Goal: Task Accomplishment & Management: Manage account settings

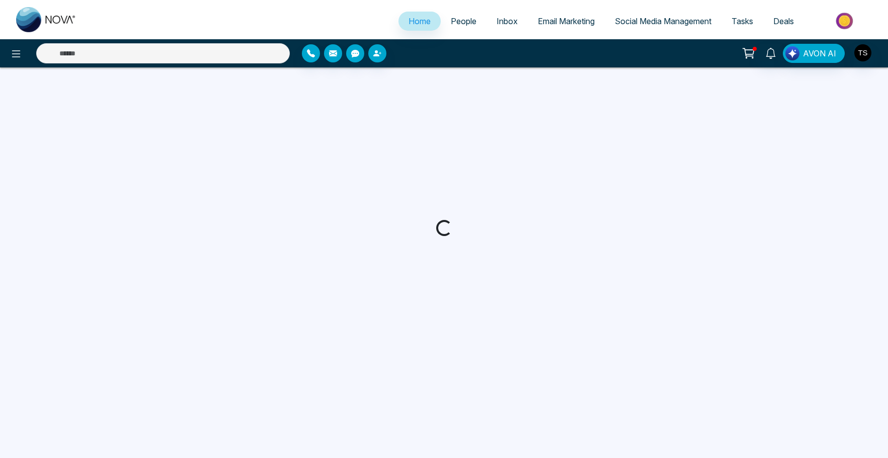
select select "*"
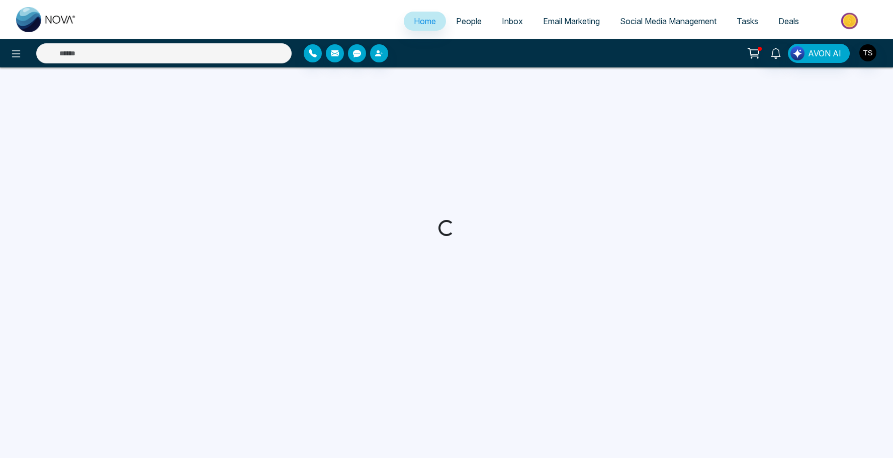
select select "*"
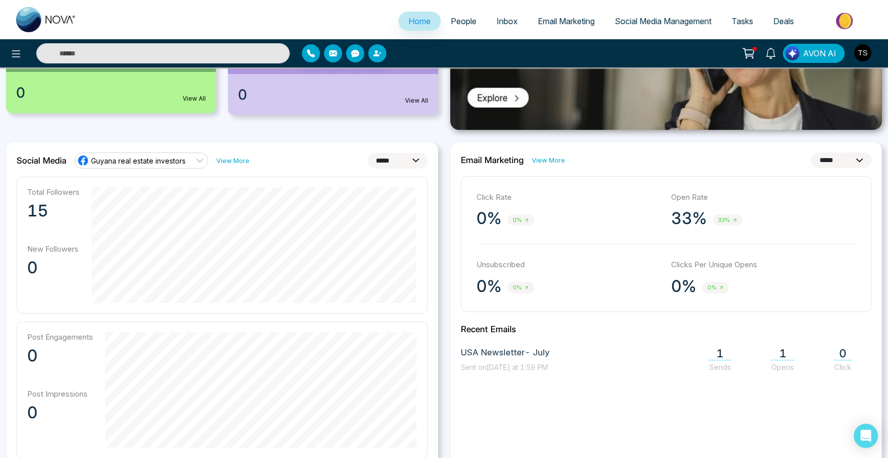
scroll to position [213, 0]
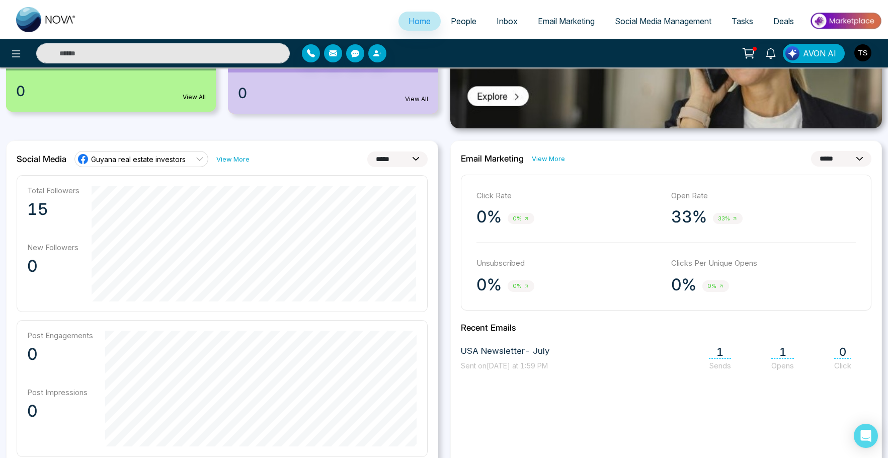
click at [549, 159] on link "View More" at bounding box center [548, 159] width 33 height 10
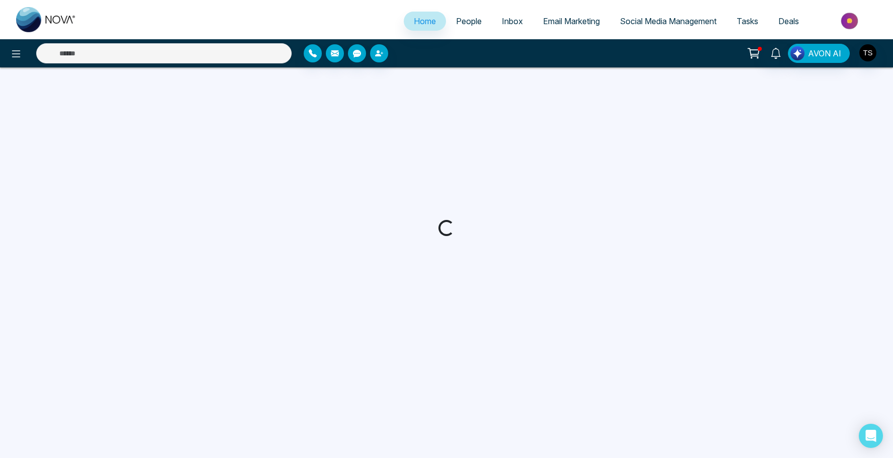
select select "*"
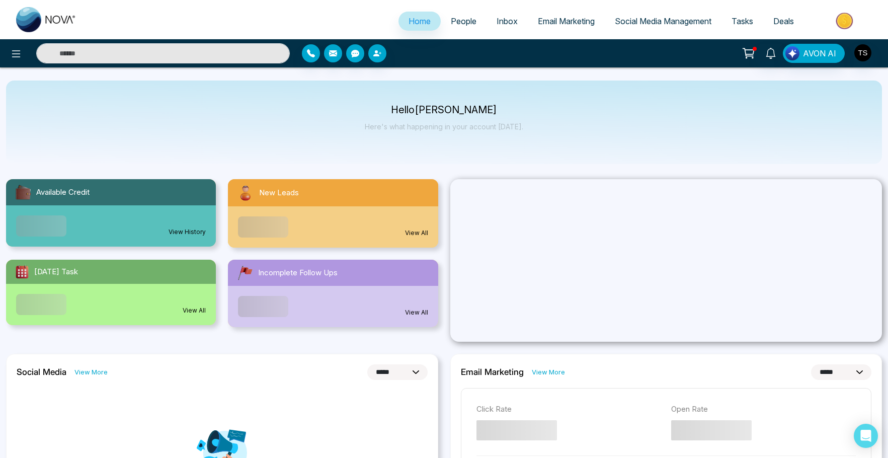
click at [753, 52] on icon at bounding box center [748, 53] width 14 height 14
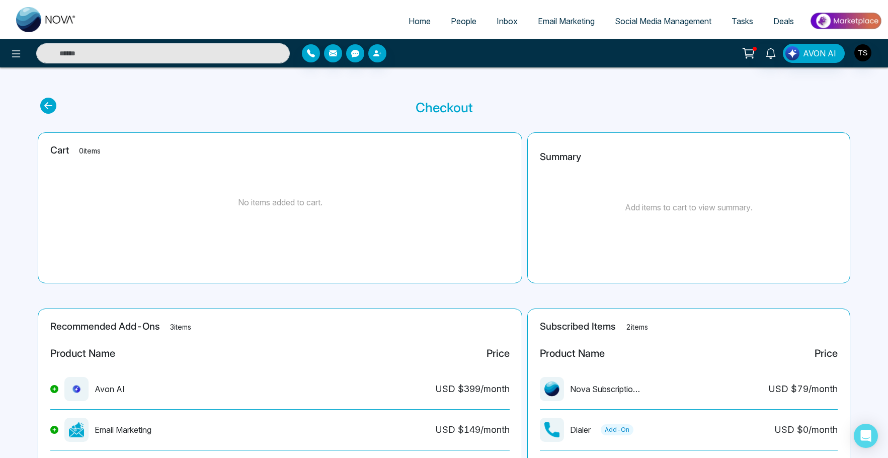
click at [751, 51] on icon at bounding box center [748, 53] width 14 height 14
click at [747, 18] on span "Tasks" at bounding box center [742, 21] width 22 height 10
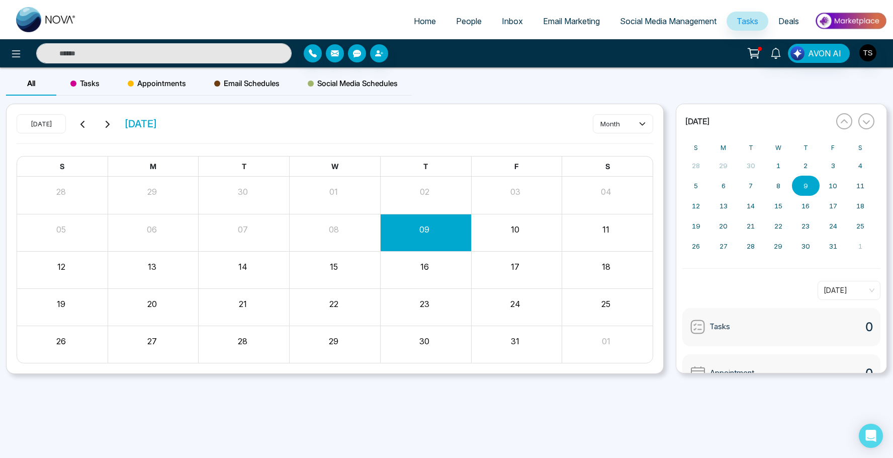
click at [680, 22] on span "Social Media Management" at bounding box center [668, 21] width 97 height 10
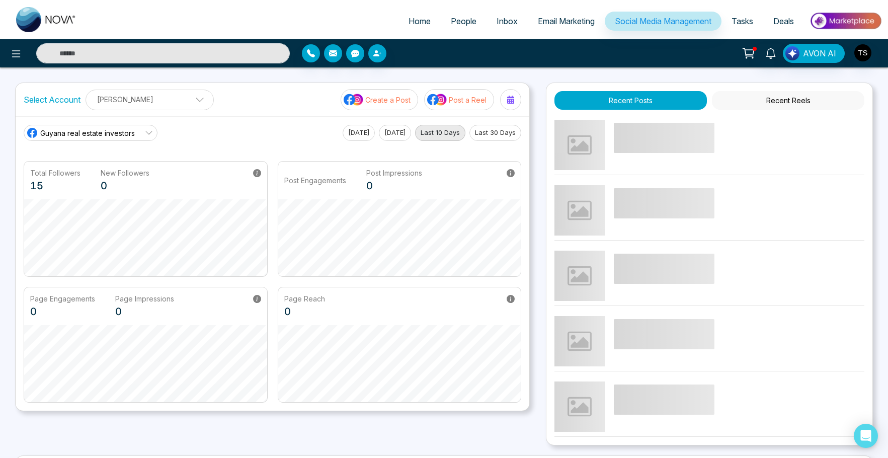
click at [118, 136] on span "Guyana real estate investors" at bounding box center [87, 133] width 95 height 11
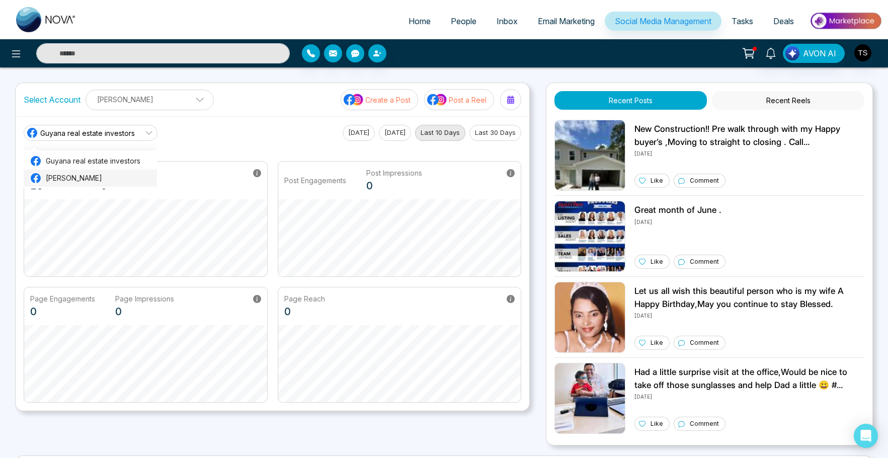
click at [100, 181] on span "[PERSON_NAME]" at bounding box center [98, 178] width 105 height 11
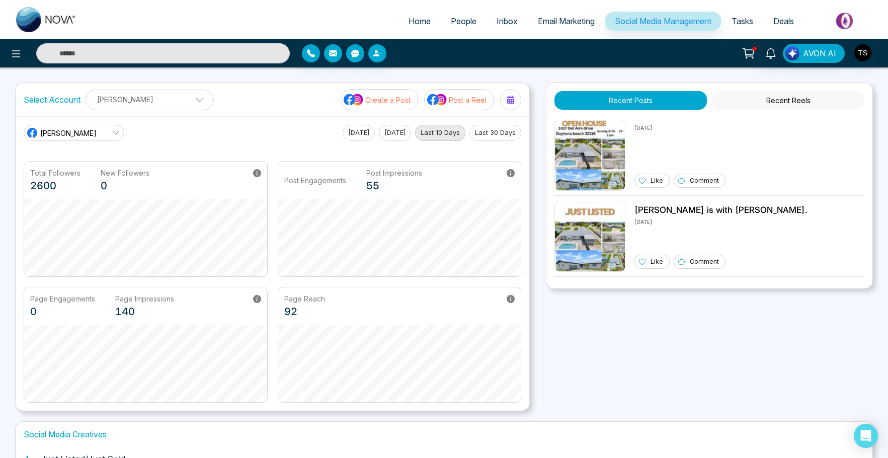
click at [467, 102] on p "Post a Reel" at bounding box center [468, 100] width 38 height 11
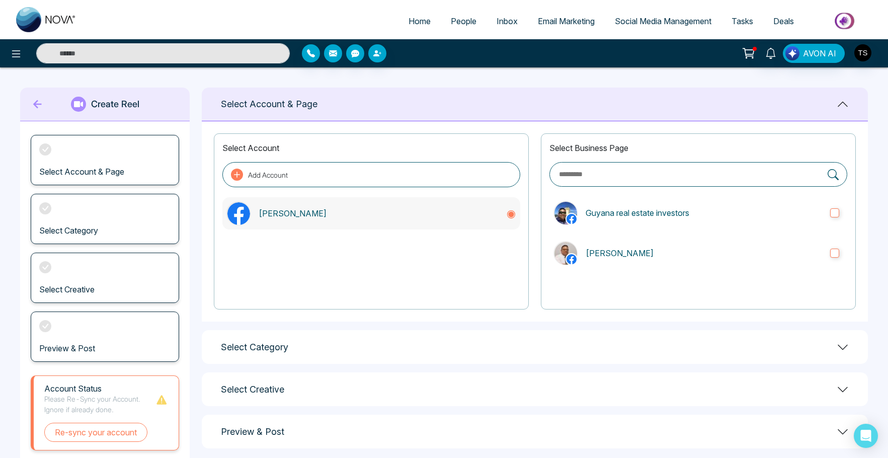
click at [292, 212] on p "[PERSON_NAME]" at bounding box center [378, 213] width 239 height 12
click at [303, 214] on p "[PERSON_NAME]" at bounding box center [378, 213] width 239 height 12
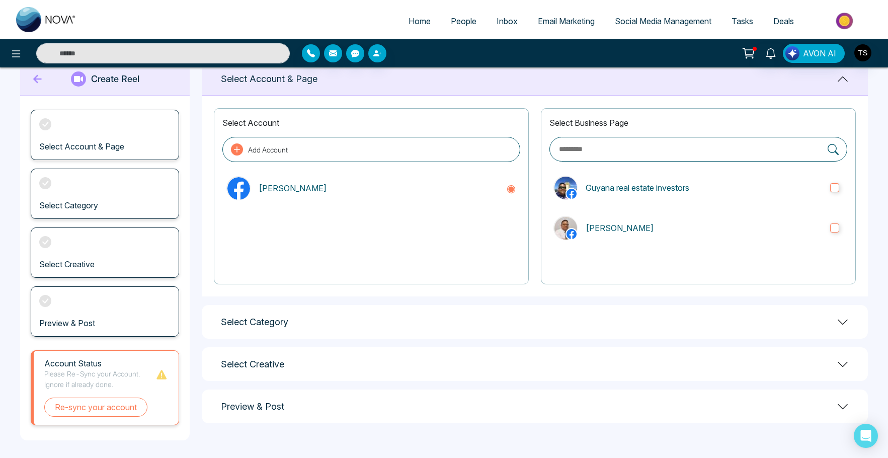
scroll to position [27, 0]
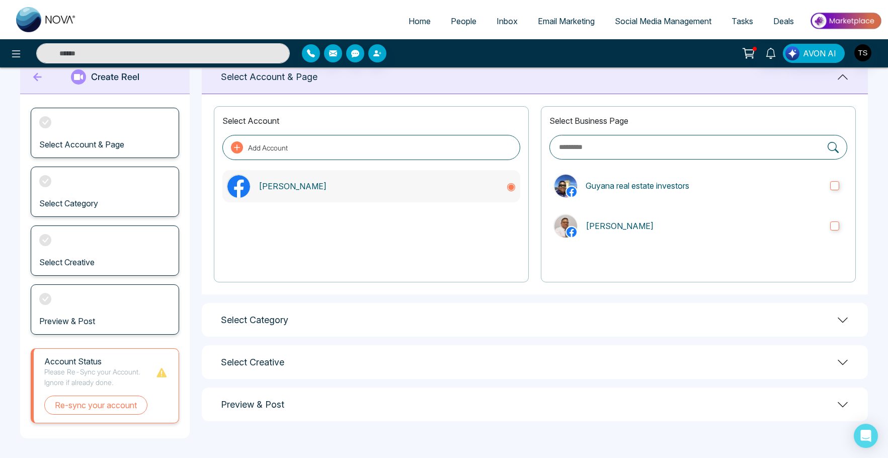
click at [302, 189] on p "[PERSON_NAME]" at bounding box center [378, 186] width 239 height 12
click at [507, 320] on div "Select Category" at bounding box center [535, 320] width 666 height 34
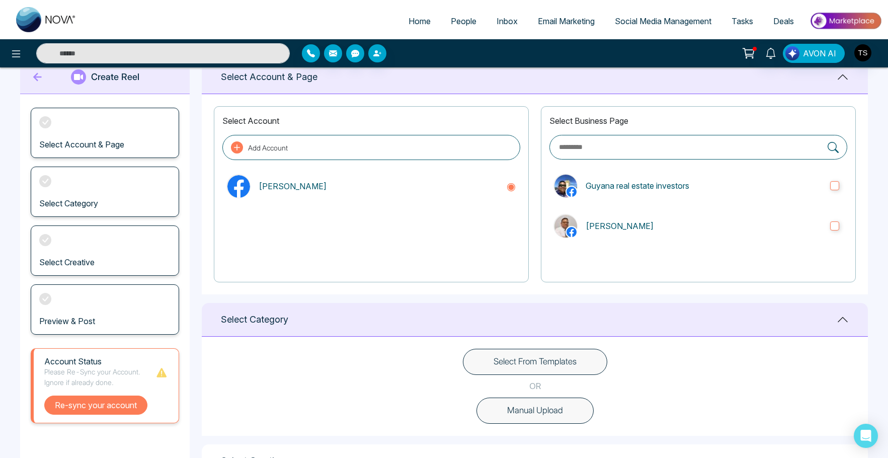
click at [102, 403] on button "Re-sync your account" at bounding box center [95, 404] width 103 height 19
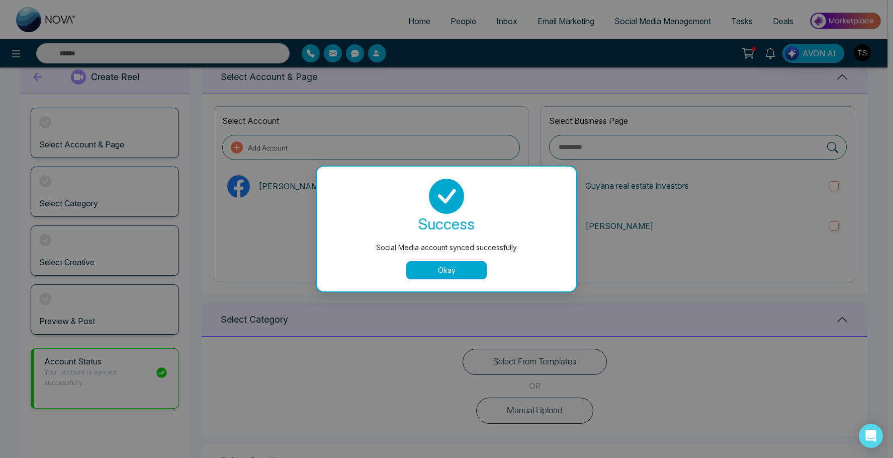
click at [455, 270] on button "Okay" at bounding box center [446, 270] width 80 height 18
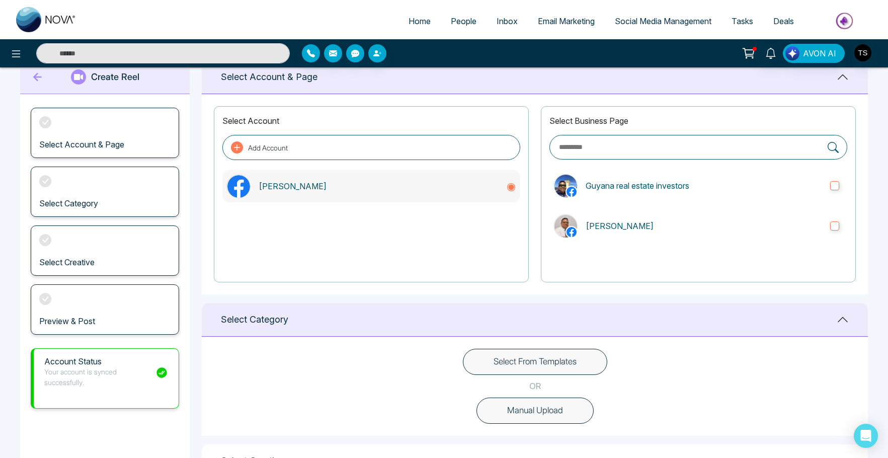
click at [296, 189] on p "[PERSON_NAME]" at bounding box center [378, 186] width 239 height 12
click at [529, 364] on button "Select From Templates" at bounding box center [535, 362] width 144 height 26
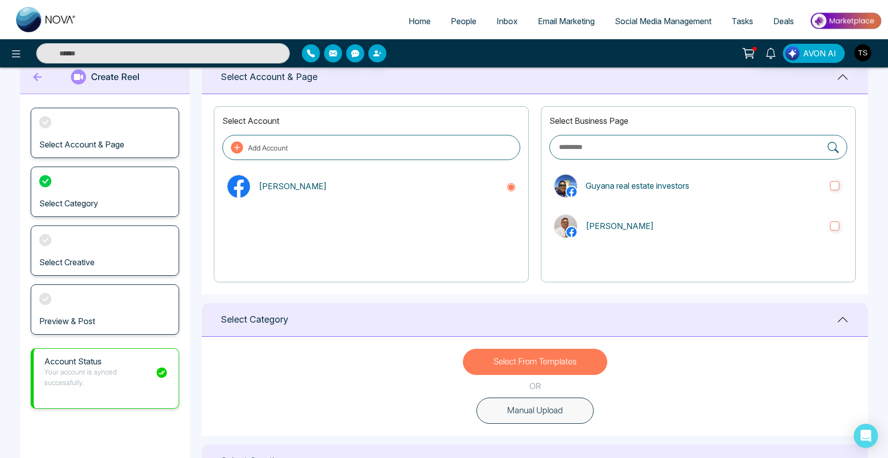
click at [543, 367] on button "Select From Templates" at bounding box center [535, 362] width 144 height 26
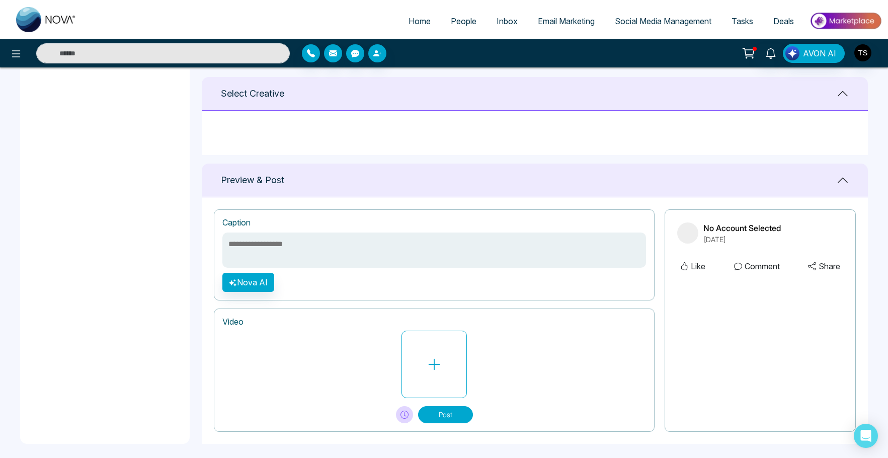
scroll to position [399, 0]
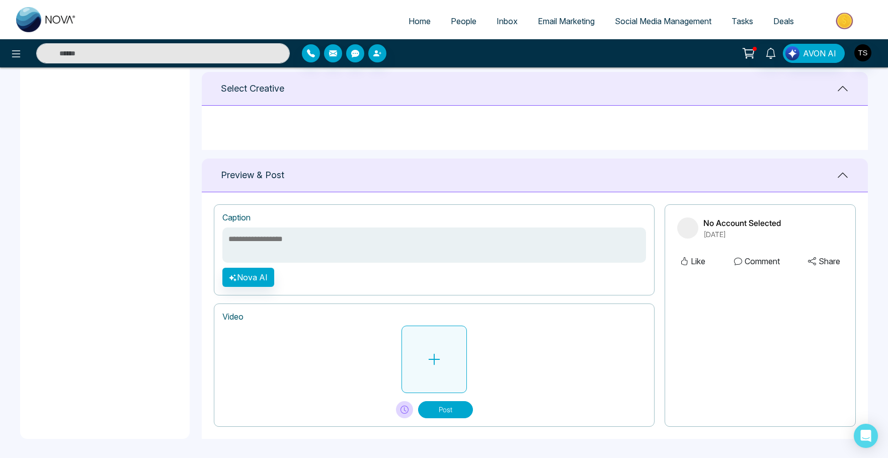
click at [428, 358] on icon at bounding box center [434, 360] width 12 height 12
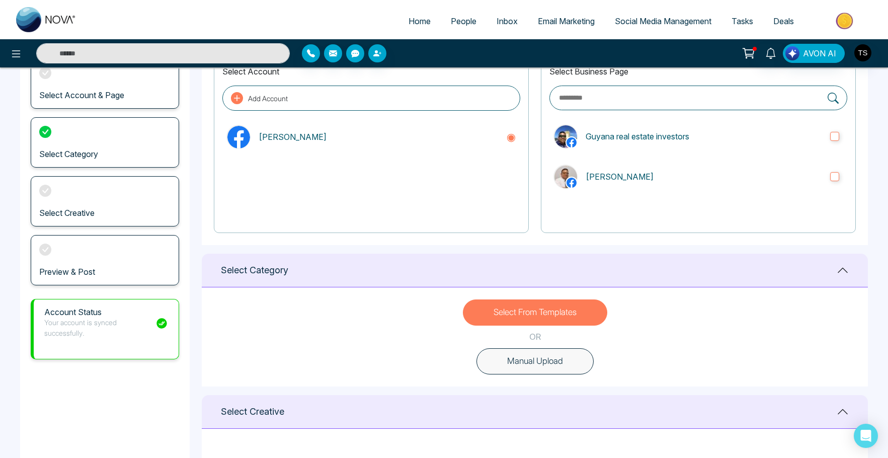
scroll to position [207, 0]
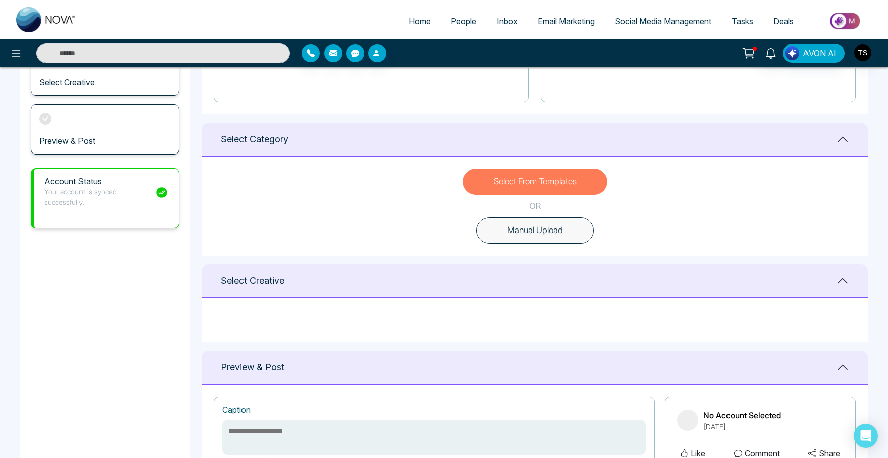
click at [270, 279] on h1 "Select Creative" at bounding box center [252, 280] width 63 height 11
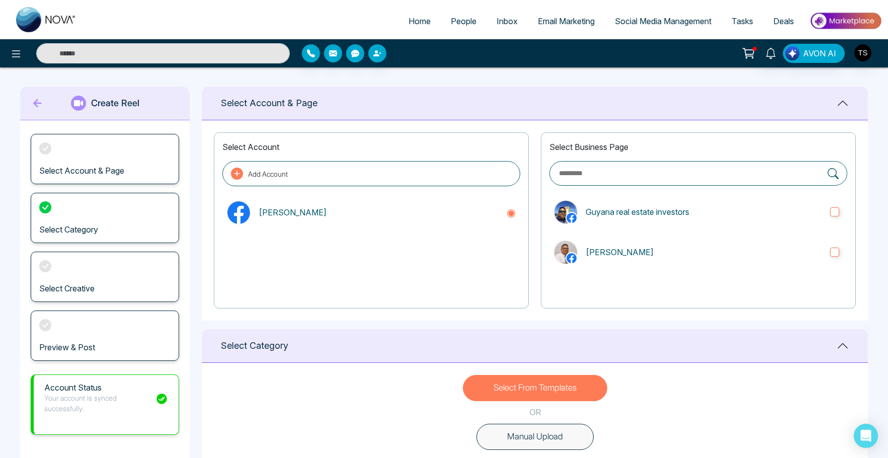
scroll to position [0, 0]
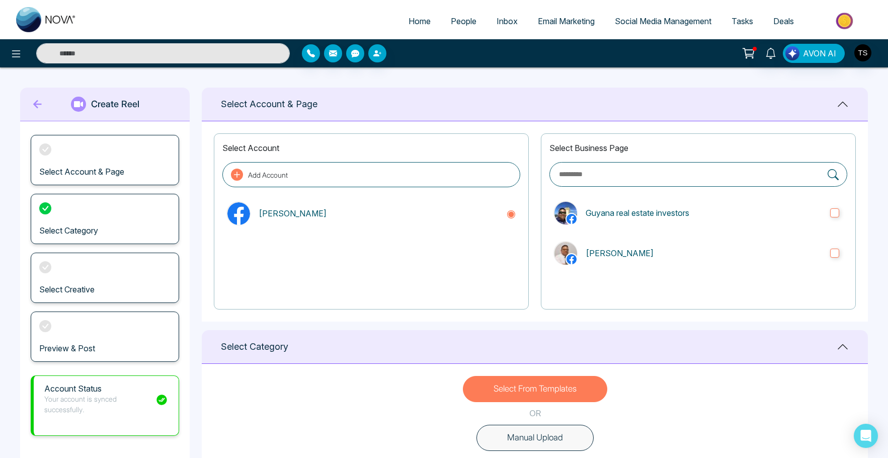
click at [414, 25] on span "Home" at bounding box center [419, 21] width 22 height 10
select select "*"
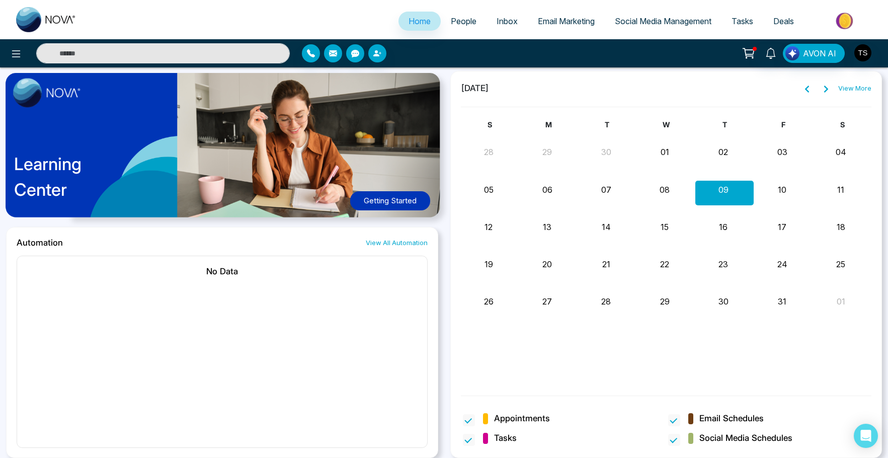
scroll to position [767, 0]
click at [393, 201] on button "Getting Started" at bounding box center [390, 201] width 80 height 20
click at [412, 22] on span "Home" at bounding box center [419, 21] width 22 height 10
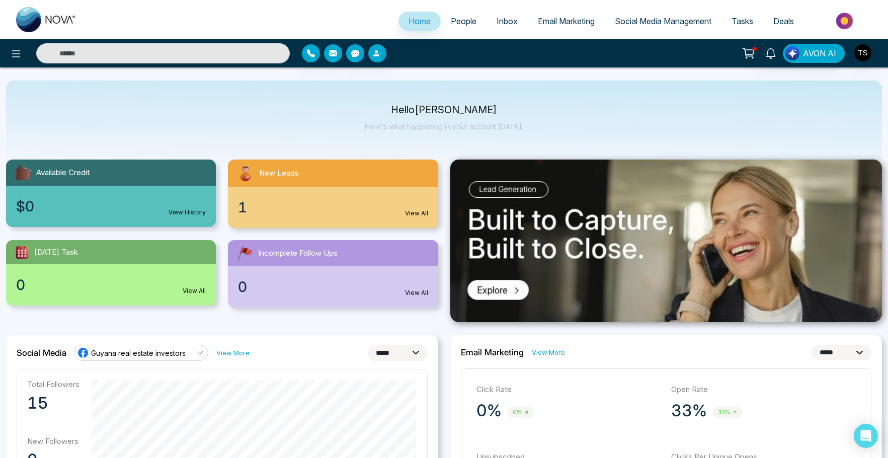
scroll to position [20, 0]
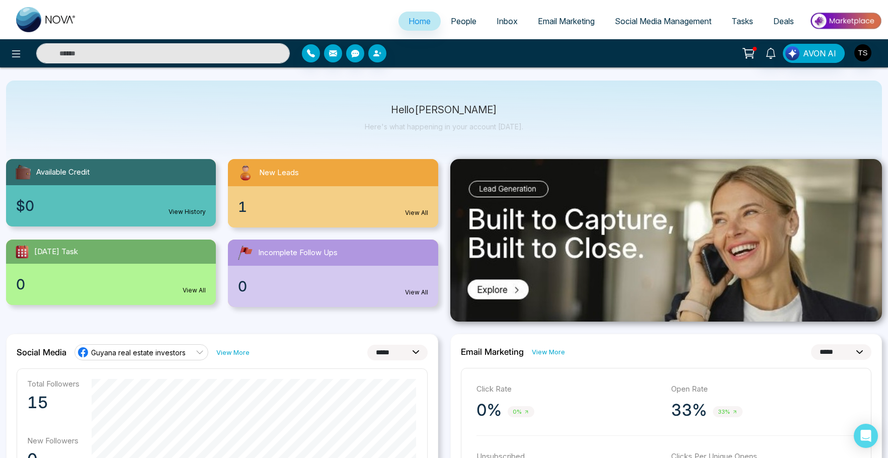
click at [415, 22] on span "Home" at bounding box center [419, 21] width 22 height 10
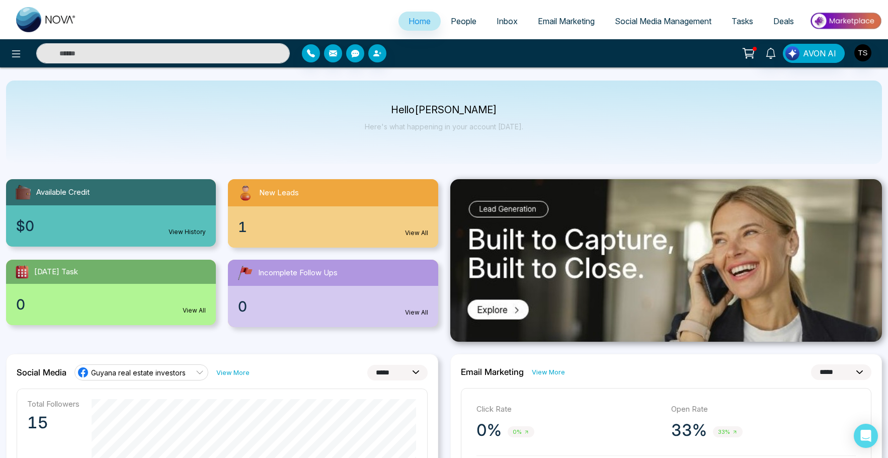
click at [412, 23] on span "Home" at bounding box center [419, 21] width 22 height 10
click at [413, 22] on span "Home" at bounding box center [419, 21] width 22 height 10
click at [456, 24] on span "People" at bounding box center [464, 21] width 26 height 10
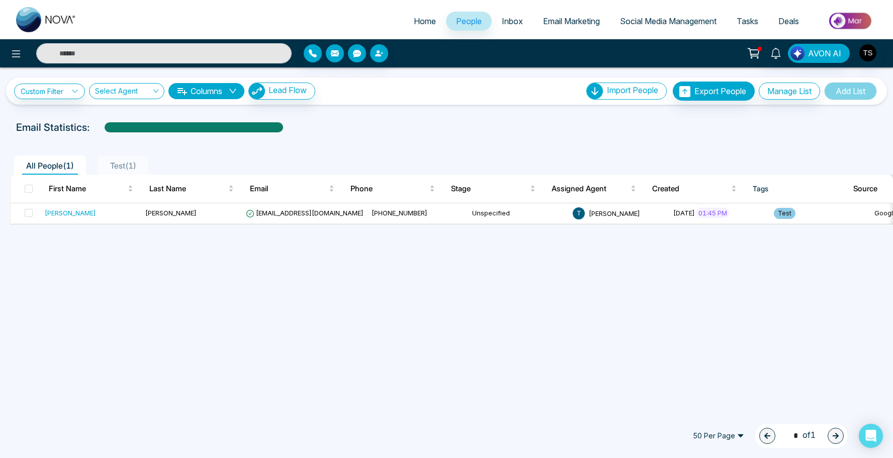
click at [421, 24] on span "Home" at bounding box center [425, 21] width 22 height 10
select select "*"
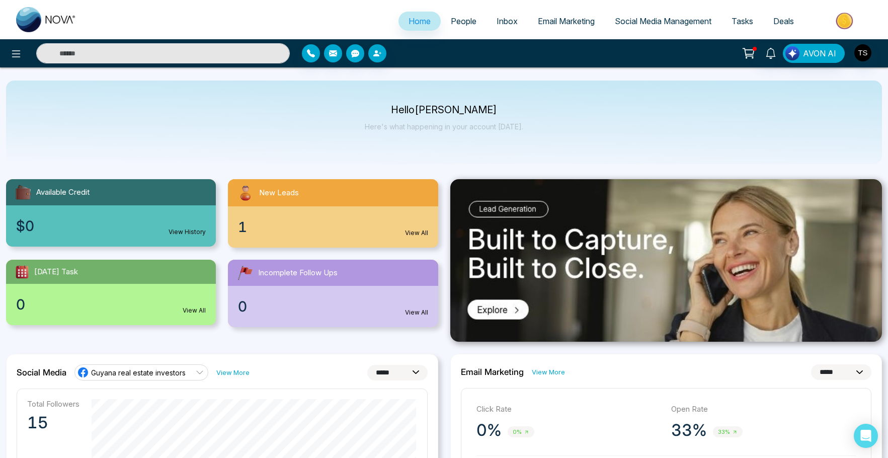
click at [461, 22] on span "People" at bounding box center [464, 21] width 26 height 10
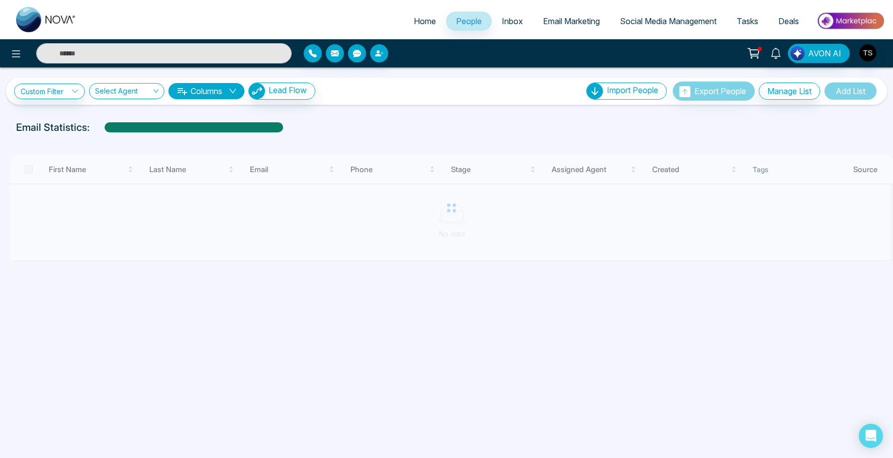
click at [507, 22] on span "Inbox" at bounding box center [512, 21] width 21 height 10
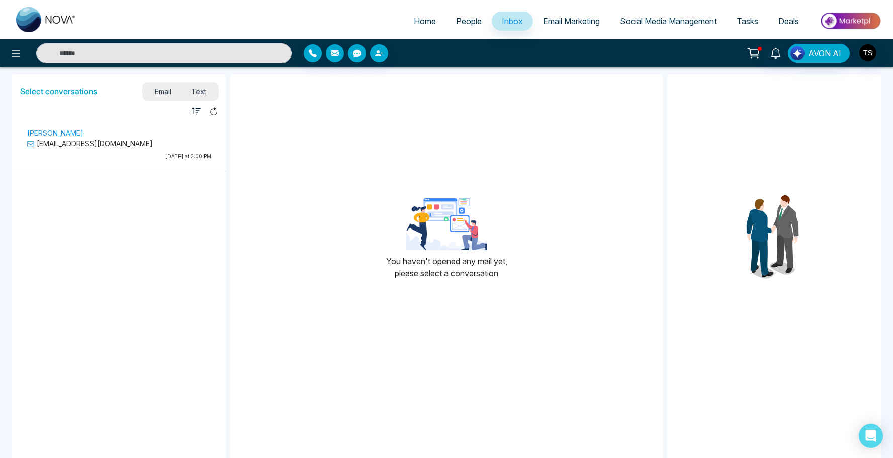
click at [570, 19] on span "Email Marketing" at bounding box center [571, 21] width 57 height 10
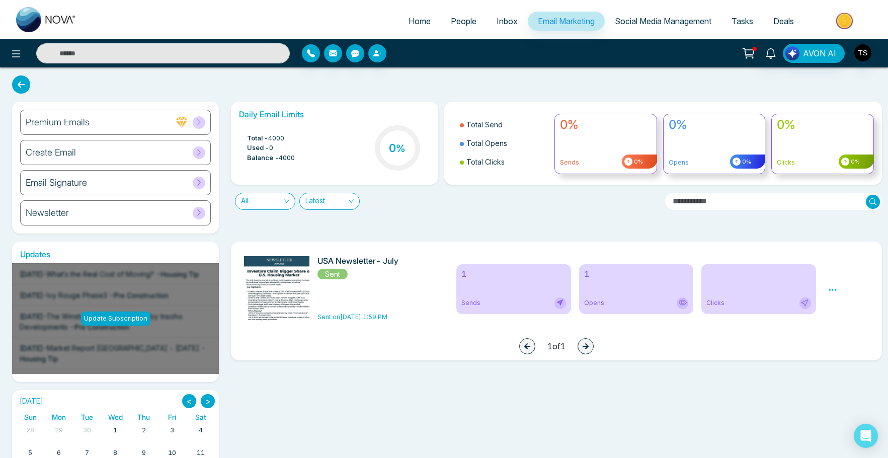
click at [408, 21] on span "Home" at bounding box center [419, 21] width 22 height 10
select select "*"
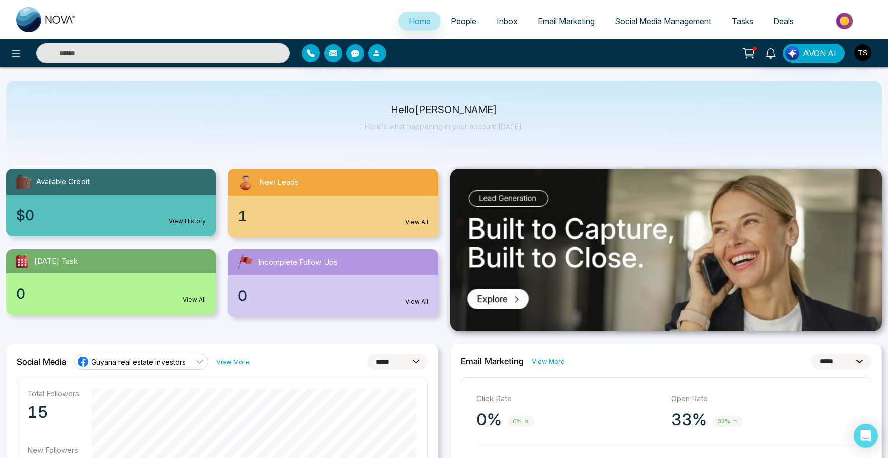
scroll to position [13, 0]
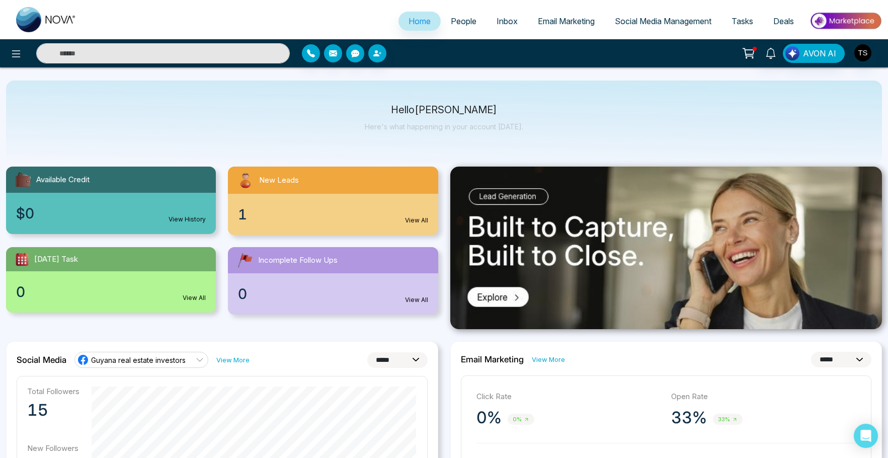
click at [359, 206] on div "1 View All" at bounding box center [333, 214] width 210 height 41
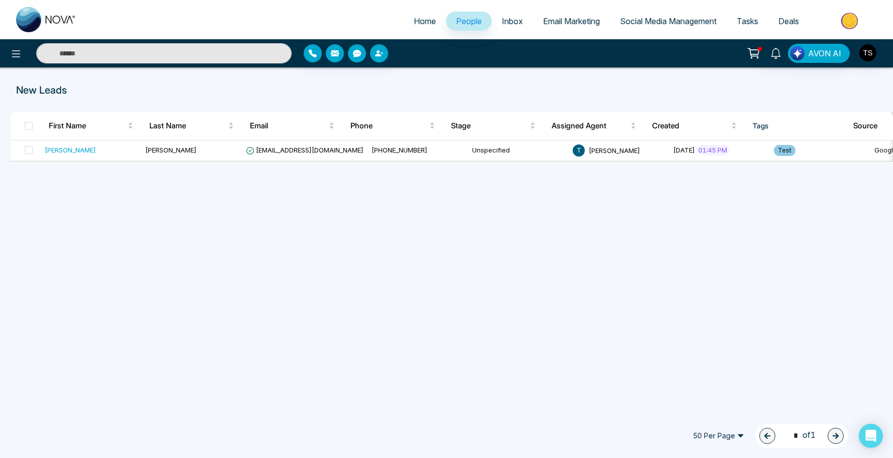
click at [423, 22] on span "Home" at bounding box center [425, 21] width 22 height 10
select select "*"
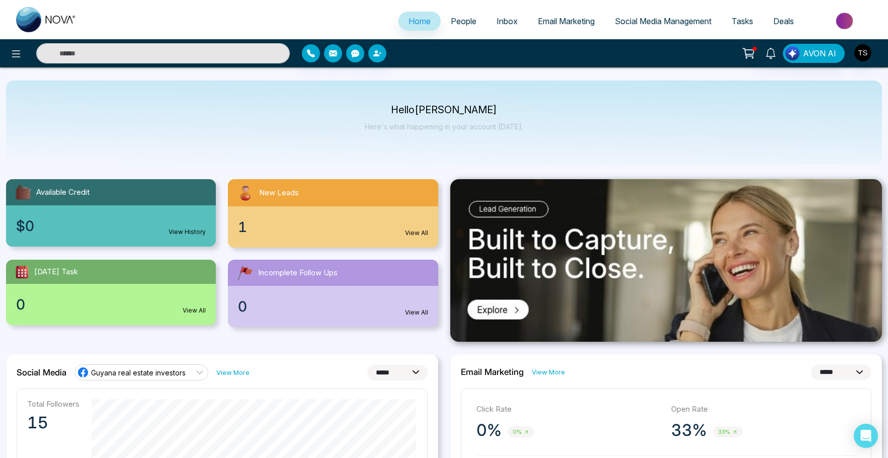
click at [557, 23] on span "Email Marketing" at bounding box center [566, 21] width 57 height 10
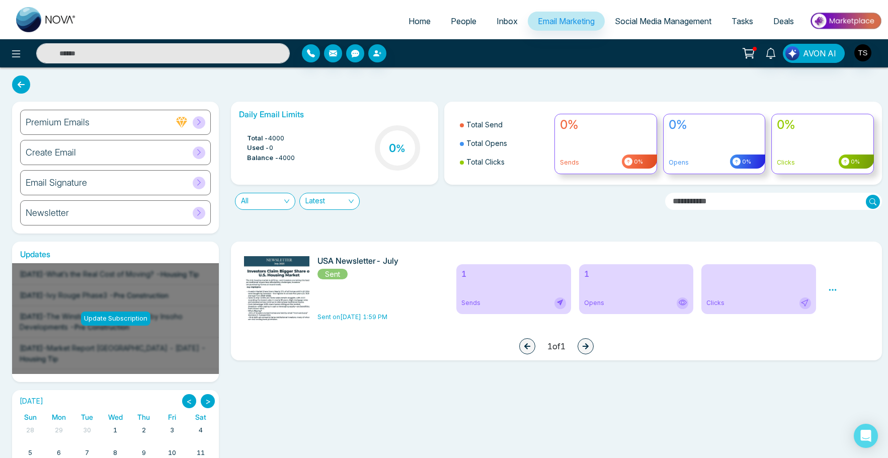
click at [199, 121] on icon at bounding box center [199, 122] width 4 height 6
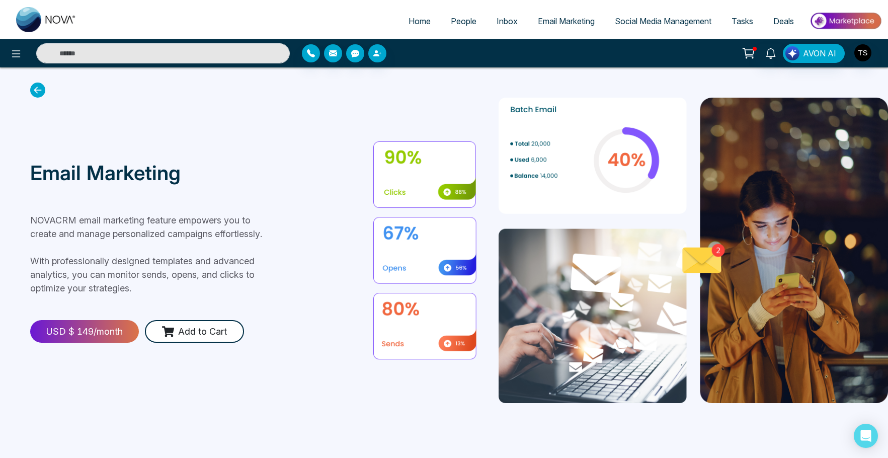
click at [552, 22] on span "Email Marketing" at bounding box center [566, 21] width 57 height 10
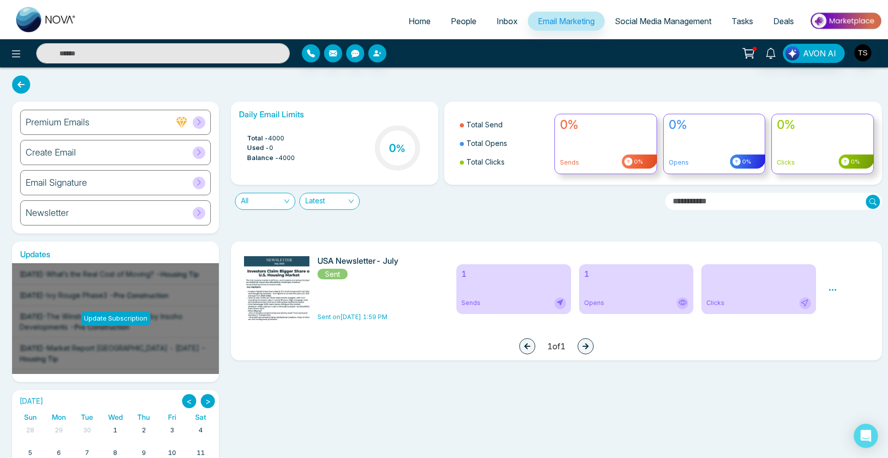
click at [178, 122] on icon at bounding box center [181, 122] width 11 height 11
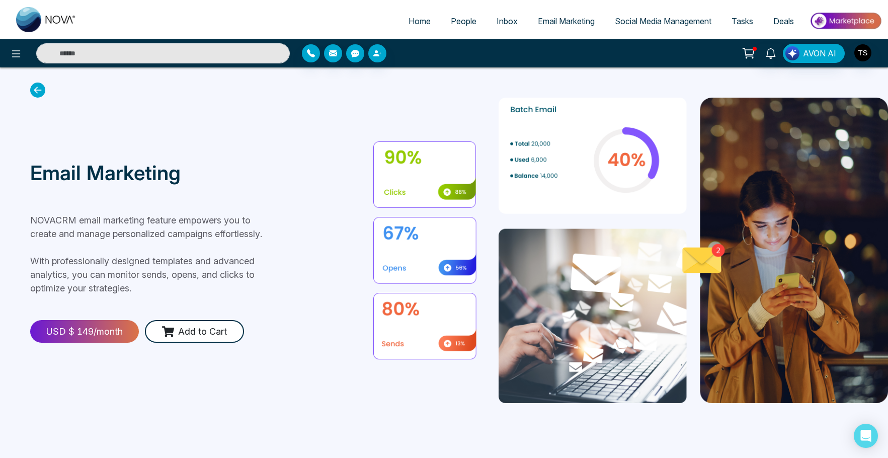
click at [574, 23] on span "Email Marketing" at bounding box center [566, 21] width 57 height 10
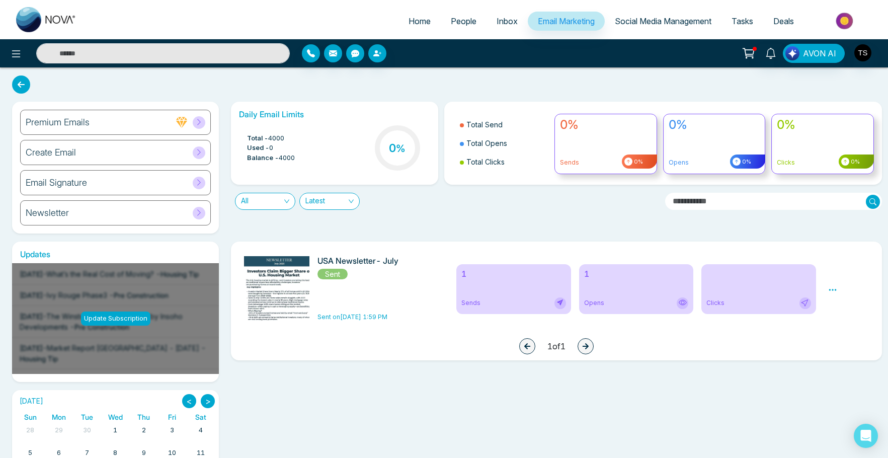
click at [137, 150] on div "Create Email" at bounding box center [115, 152] width 191 height 25
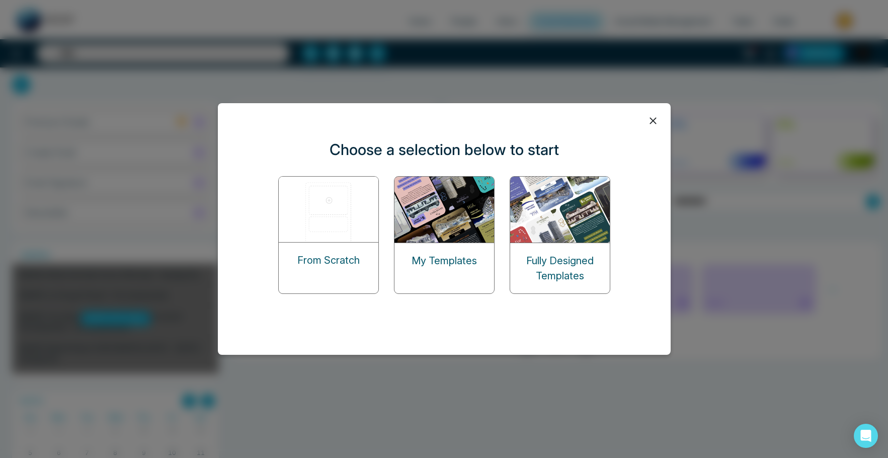
click at [448, 262] on p "My Templates" at bounding box center [443, 260] width 65 height 15
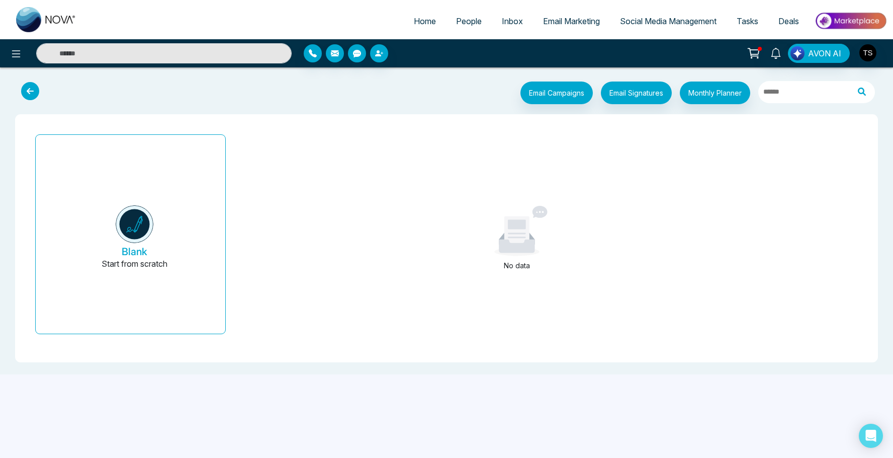
click at [578, 22] on span "Email Marketing" at bounding box center [571, 21] width 57 height 10
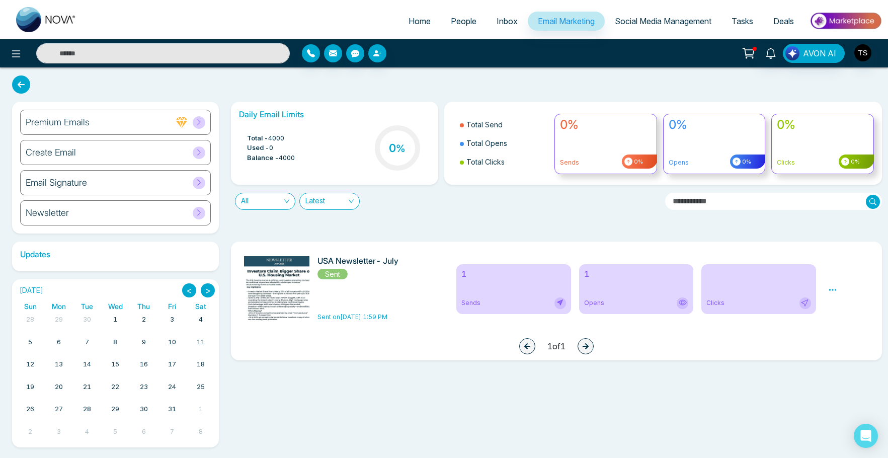
click at [152, 187] on div "Email Signature" at bounding box center [115, 182] width 191 height 25
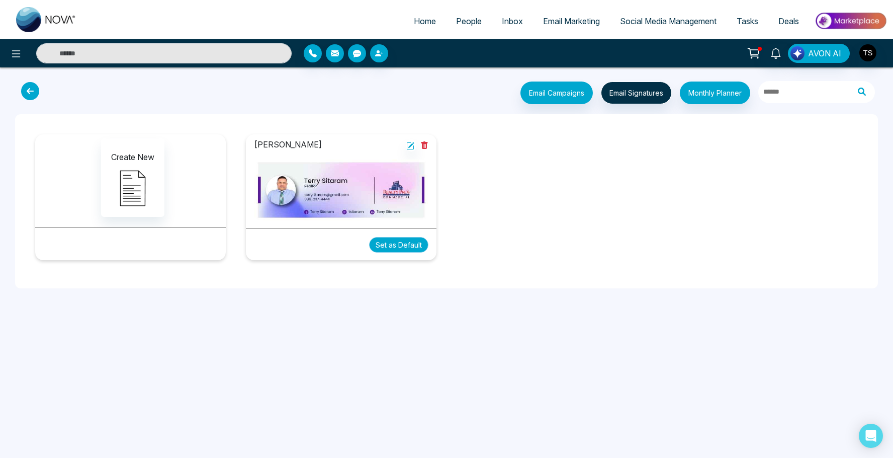
click at [399, 241] on button "Set as Default" at bounding box center [398, 245] width 59 height 16
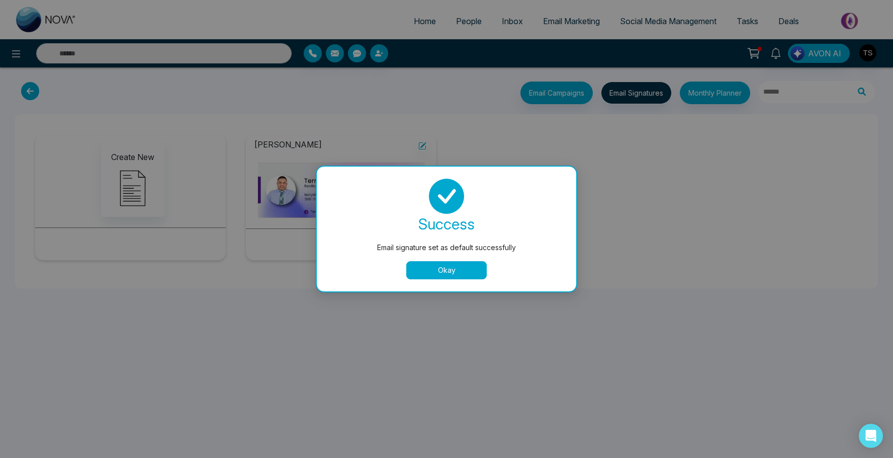
click at [460, 278] on button "Okay" at bounding box center [446, 270] width 80 height 18
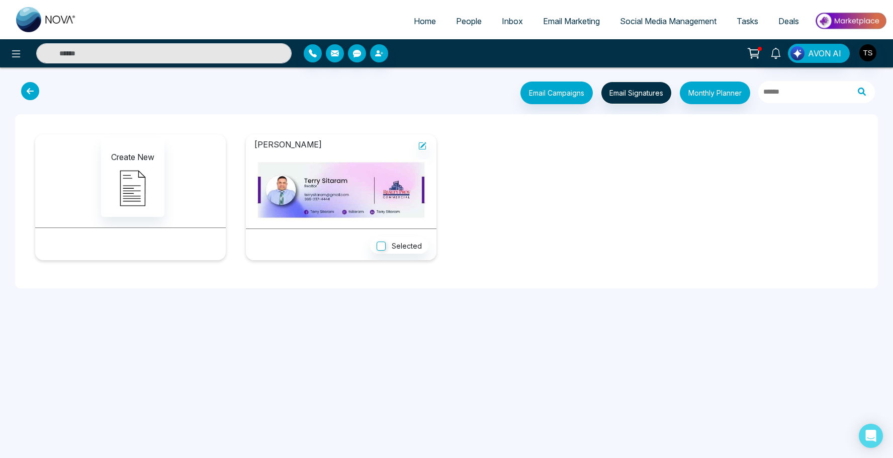
click at [289, 193] on img at bounding box center [341, 189] width 175 height 61
click at [276, 193] on img at bounding box center [341, 189] width 175 height 61
click at [278, 192] on img at bounding box center [341, 189] width 175 height 61
click at [422, 142] on icon at bounding box center [422, 146] width 8 height 8
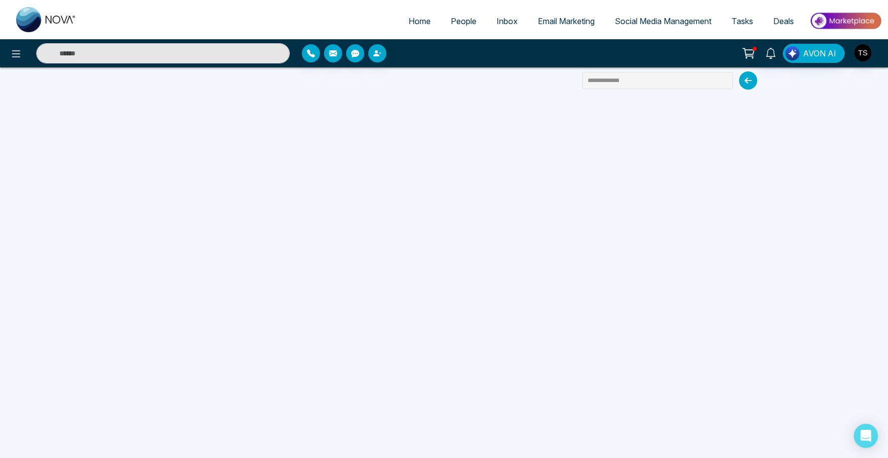
click at [66, 19] on img at bounding box center [46, 19] width 60 height 25
select select "*"
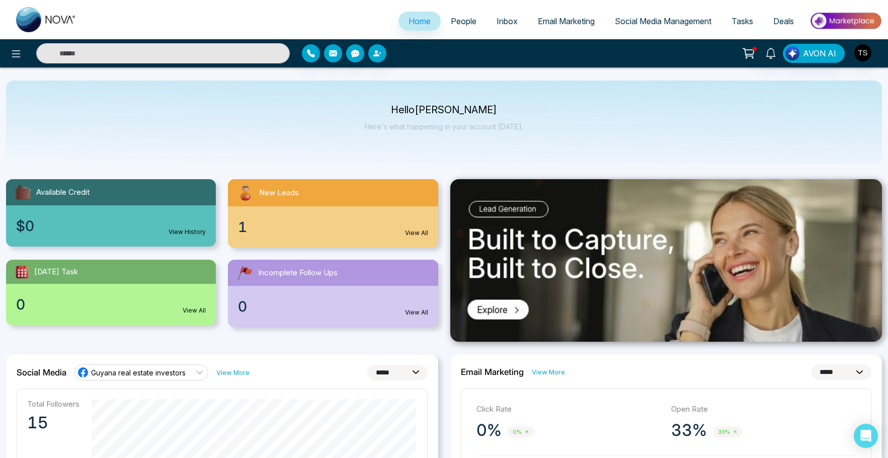
click at [751, 55] on icon at bounding box center [748, 53] width 14 height 14
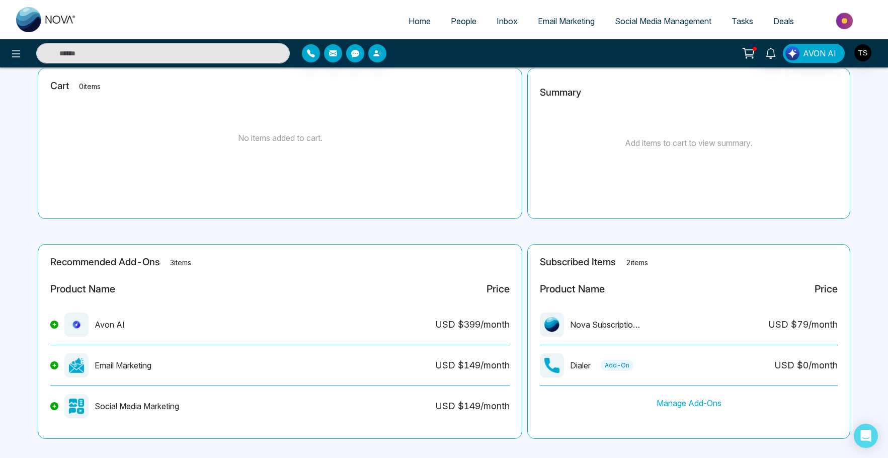
scroll to position [75, 0]
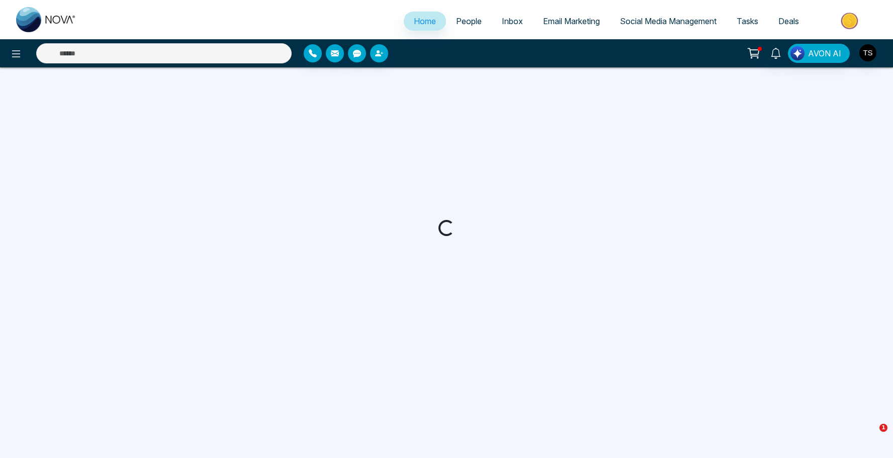
select select "*"
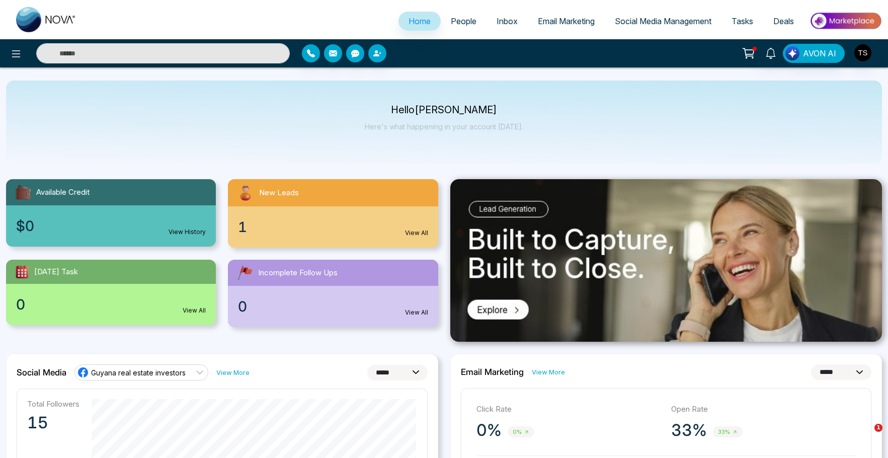
click at [563, 23] on span "Email Marketing" at bounding box center [566, 21] width 57 height 10
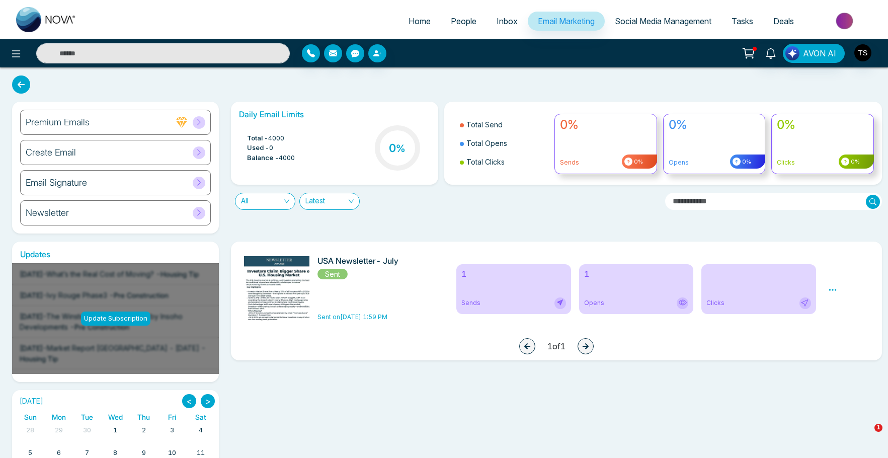
click at [183, 126] on icon at bounding box center [181, 122] width 11 height 11
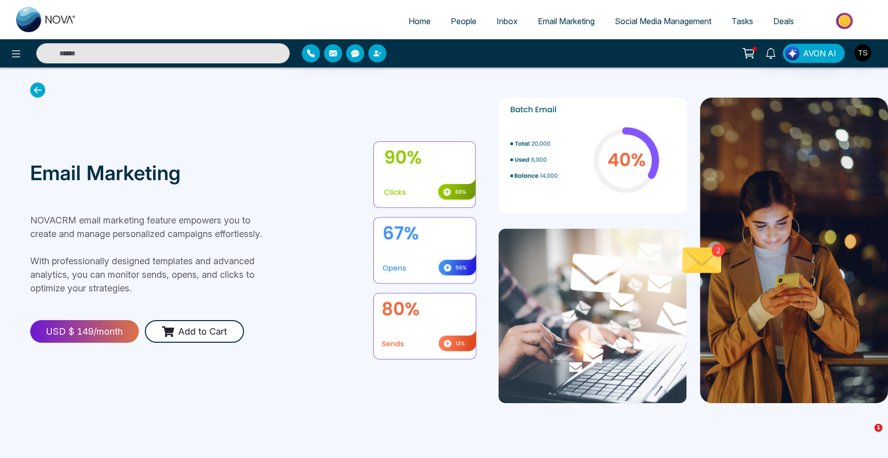
click at [572, 21] on span "Email Marketing" at bounding box center [566, 21] width 57 height 10
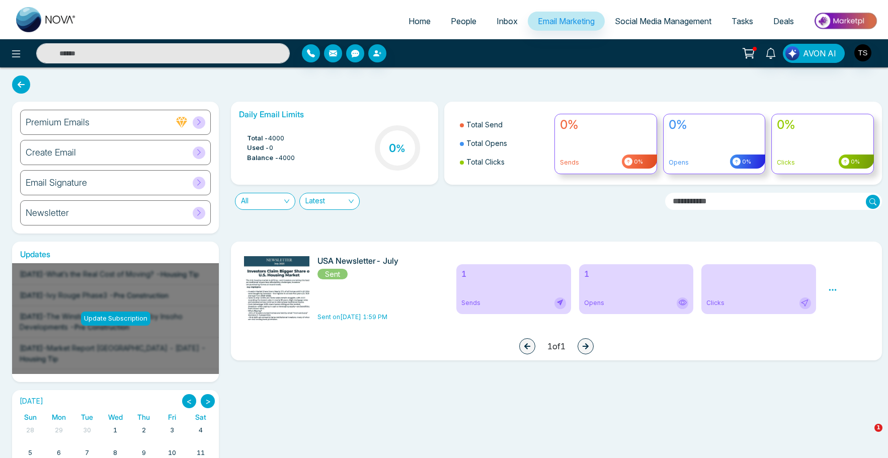
click at [196, 123] on icon at bounding box center [199, 122] width 8 height 8
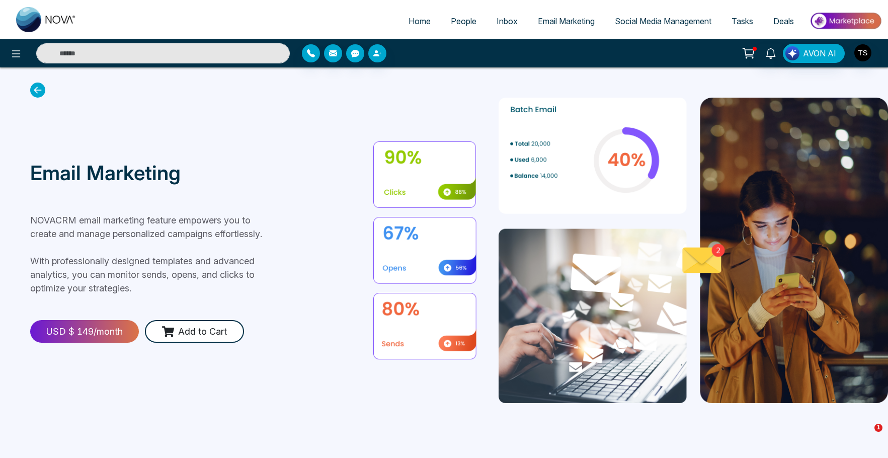
click at [187, 52] on input "text" at bounding box center [162, 53] width 253 height 20
type input "**********"
click at [861, 57] on img "button" at bounding box center [862, 52] width 17 height 17
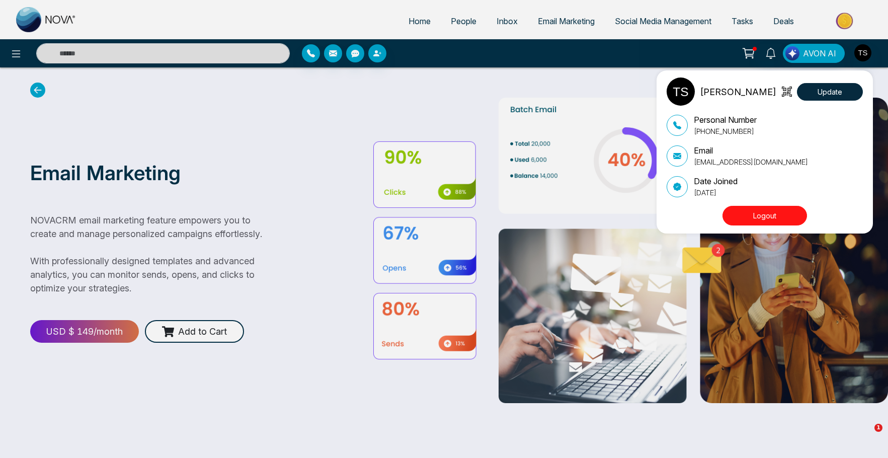
click at [596, 90] on div "[PERSON_NAME] Update Personal Number [PHONE_NUMBER] Email [EMAIL_ADDRESS][DOMAI…" at bounding box center [444, 229] width 888 height 458
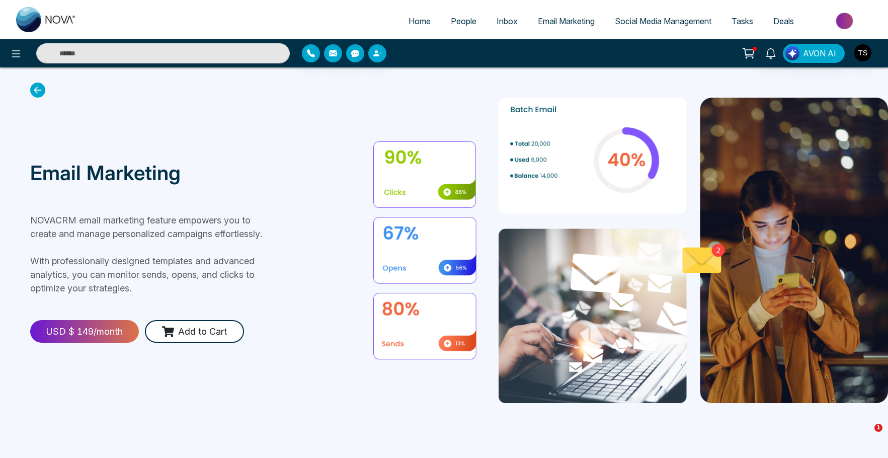
type input "**********"
click at [768, 62] on div at bounding box center [770, 53] width 24 height 19
drag, startPoint x: 768, startPoint y: 62, endPoint x: 769, endPoint y: 57, distance: 5.6
click at [768, 60] on div at bounding box center [770, 53] width 24 height 19
click at [771, 53] on icon at bounding box center [770, 53] width 11 height 11
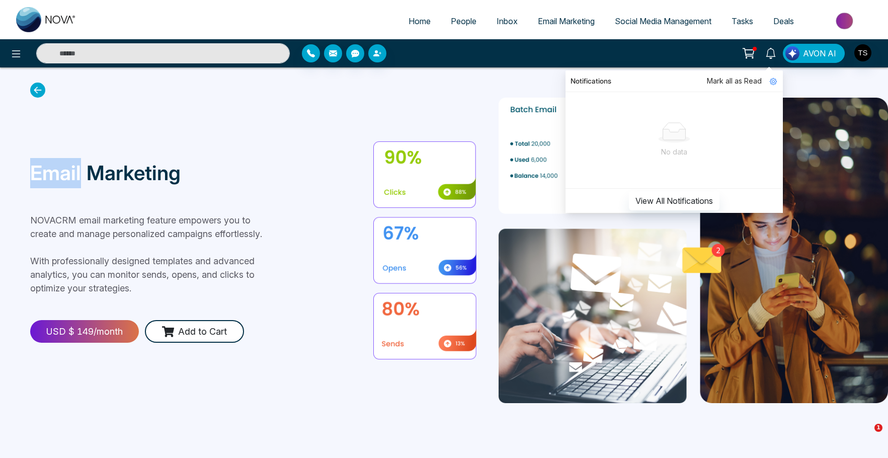
type input "**********"
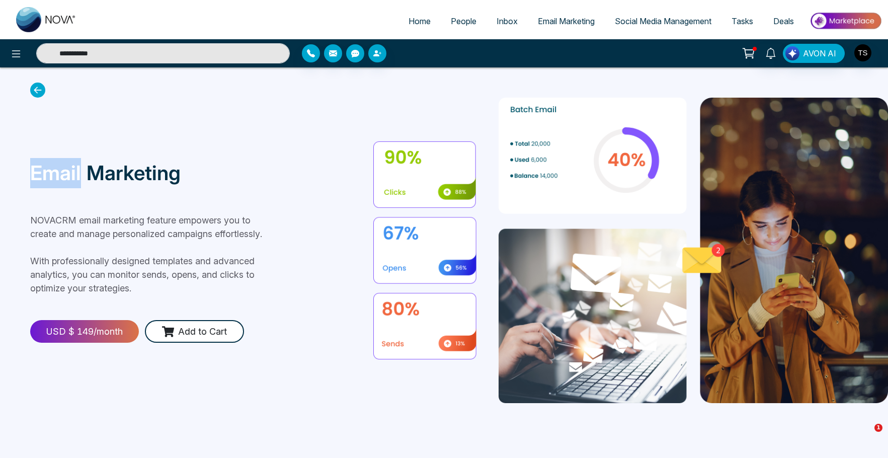
click at [674, 26] on link "Social Media Management" at bounding box center [663, 21] width 117 height 19
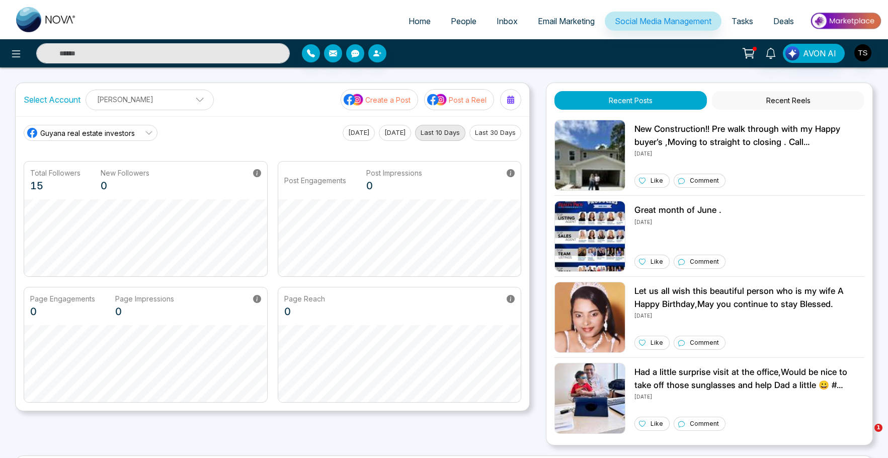
click at [555, 23] on span "Email Marketing" at bounding box center [566, 21] width 57 height 10
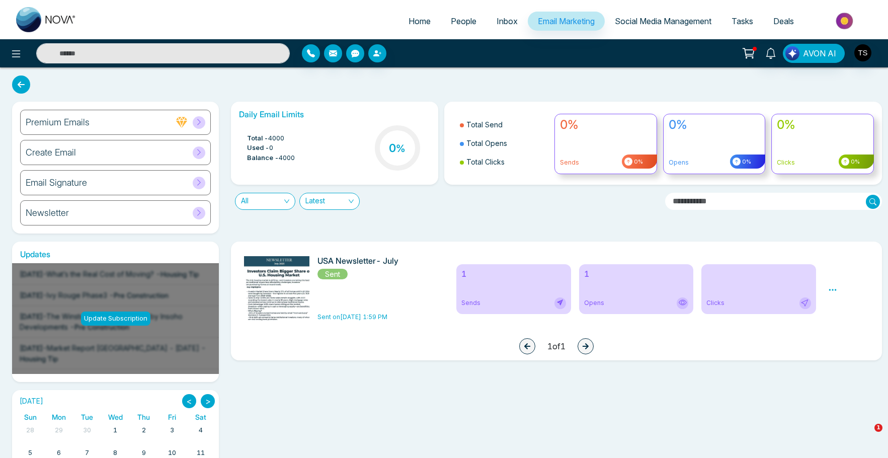
click at [127, 319] on div "Update Subscription" at bounding box center [115, 318] width 69 height 14
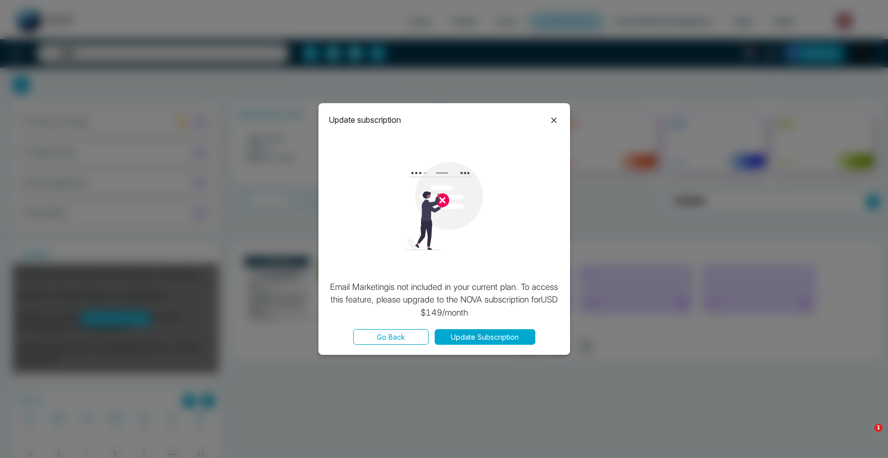
click at [553, 120] on icon at bounding box center [554, 120] width 6 height 6
